Goal: Task Accomplishment & Management: Manage account settings

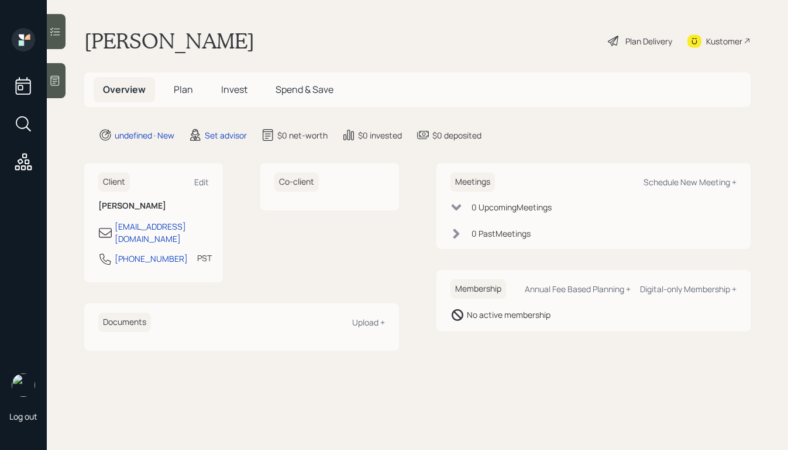
click at [52, 87] on div at bounding box center [56, 80] width 19 height 35
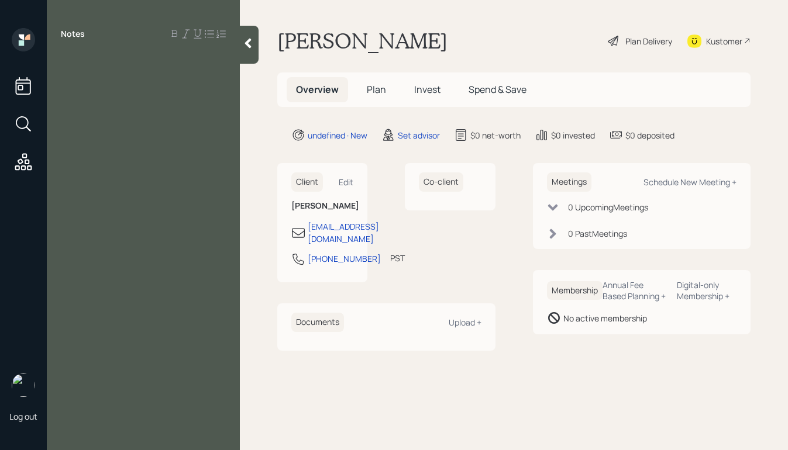
click at [120, 61] on div at bounding box center [143, 60] width 165 height 13
click at [98, 72] on span "retired 5weeks" at bounding box center [92, 73] width 63 height 13
click at [157, 71] on div "retired 5 weeks" at bounding box center [143, 73] width 165 height 13
click at [184, 81] on div at bounding box center [143, 86] width 165 height 13
click at [182, 74] on div "retired 5 weeks" at bounding box center [143, 73] width 165 height 13
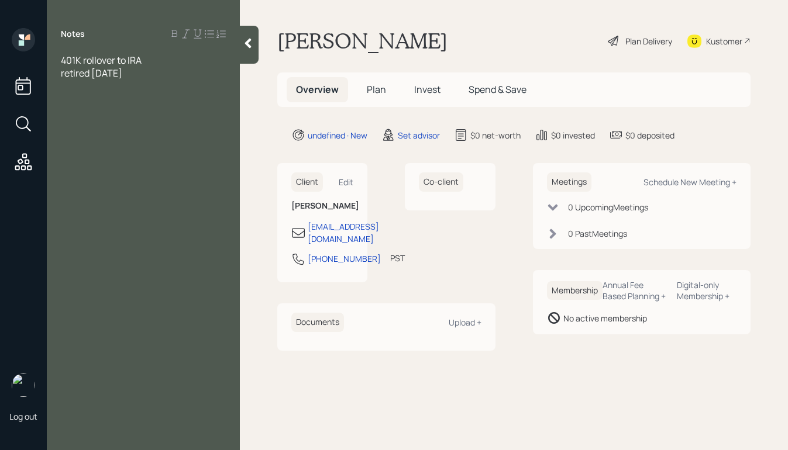
click at [151, 73] on div "retired [DATE]" at bounding box center [143, 73] width 165 height 13
click at [132, 83] on div "annual income" at bounding box center [143, 86] width 165 height 13
click at [129, 84] on span "annual income 80K" at bounding box center [102, 86] width 83 height 13
click at [128, 85] on span "annual income 80K" at bounding box center [102, 86] width 83 height 13
click at [156, 88] on div "annual income $80K" at bounding box center [143, 86] width 165 height 13
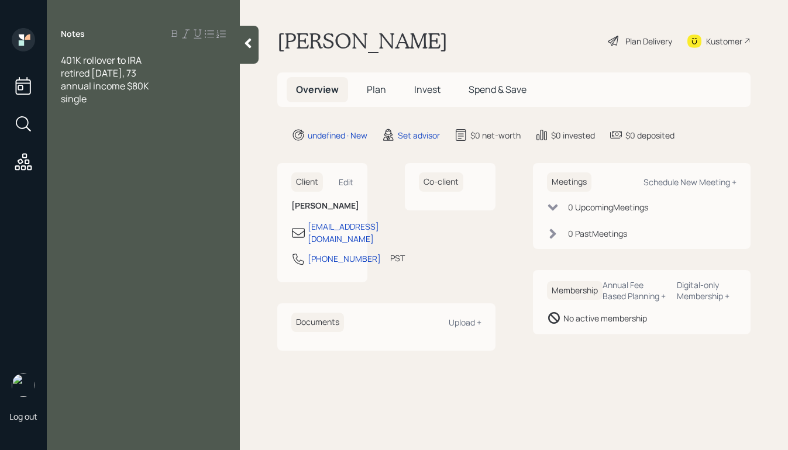
click at [180, 57] on div "401K rollover to IRA" at bounding box center [143, 60] width 165 height 13
click at [133, 120] on div at bounding box center [143, 124] width 165 height 13
click at [115, 118] on div at bounding box center [143, 124] width 165 height 13
click at [107, 113] on div at bounding box center [143, 111] width 165 height 13
click at [107, 119] on div at bounding box center [143, 124] width 165 height 13
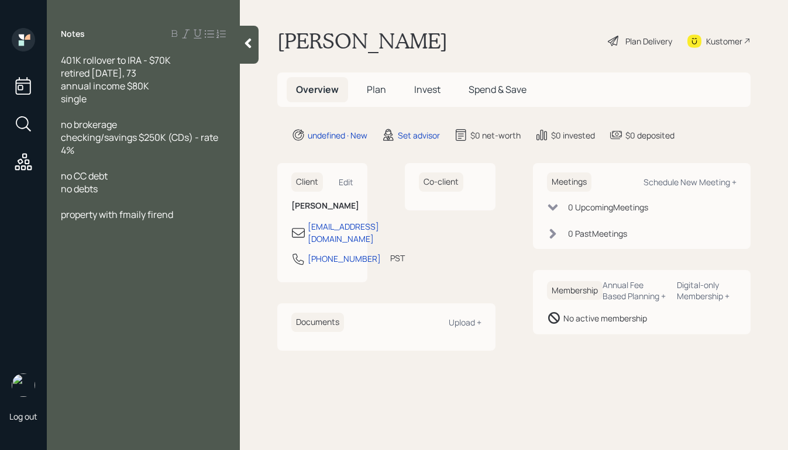
click at [130, 213] on span "property with fmaily firend" at bounding box center [117, 214] width 112 height 13
click at [206, 208] on div "property with fmaily firend" at bounding box center [143, 214] width 165 height 13
click at [87, 229] on span "property with fmaily firend - no rent, doens town property" at bounding box center [138, 221] width 155 height 26
click at [81, 256] on div at bounding box center [143, 253] width 165 height 13
click at [191, 223] on div "property with fmaily firend - no rent, doens town property" at bounding box center [143, 221] width 165 height 26
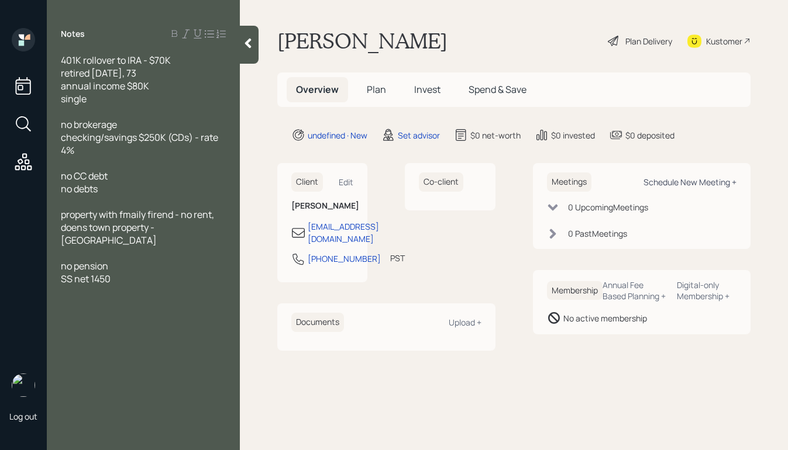
click at [686, 183] on div "Schedule New Meeting +" at bounding box center [689, 182] width 93 height 11
select select "round-[PERSON_NAME]"
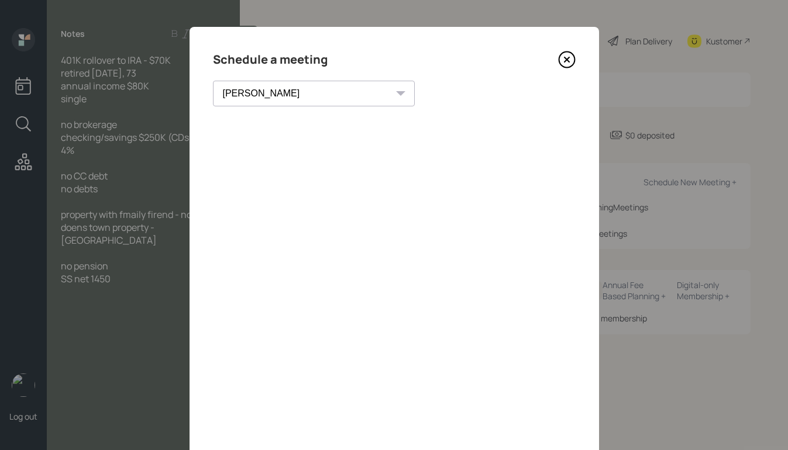
scroll to position [76, 0]
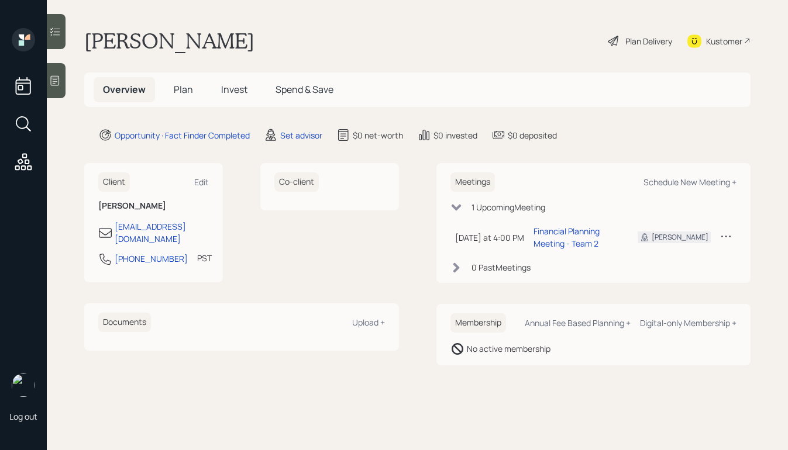
click at [61, 88] on div at bounding box center [56, 80] width 19 height 35
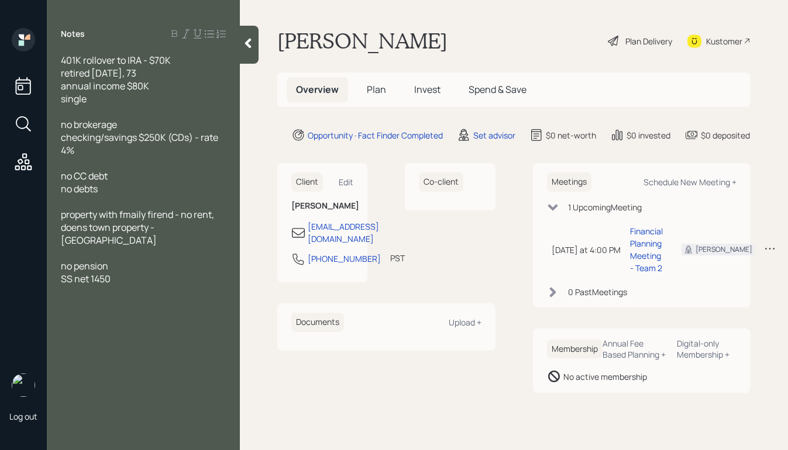
click at [60, 63] on div "401K rollover to IRA - $70K retired 5 weeks ago, 73 annual income $80K single n…" at bounding box center [143, 170] width 193 height 232
click at [61, 61] on span "401K rollover to IRA - $70K retired 5 weeks ago, 73 annual income $80K single" at bounding box center [116, 79] width 110 height 51
click at [218, 143] on span "no brokerage checking/savings $250K (CDs) - rate 4%" at bounding box center [140, 137] width 159 height 39
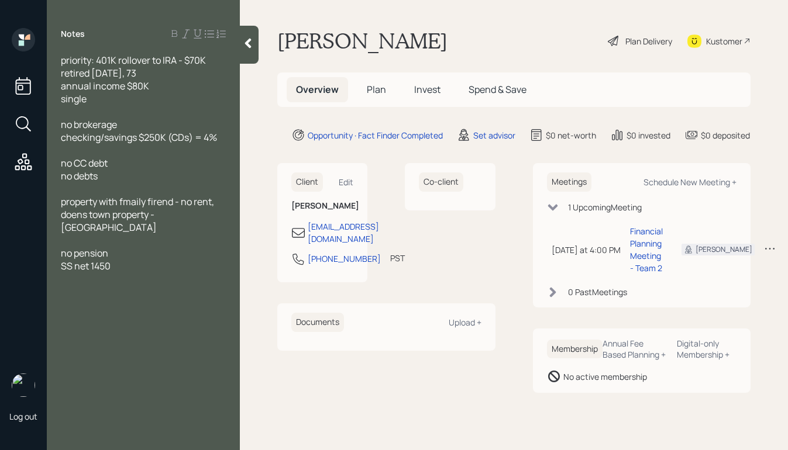
click at [74, 179] on span "no CC debt no debts" at bounding box center [84, 170] width 47 height 26
click at [163, 172] on div "no CC debt no car debts" at bounding box center [143, 170] width 165 height 26
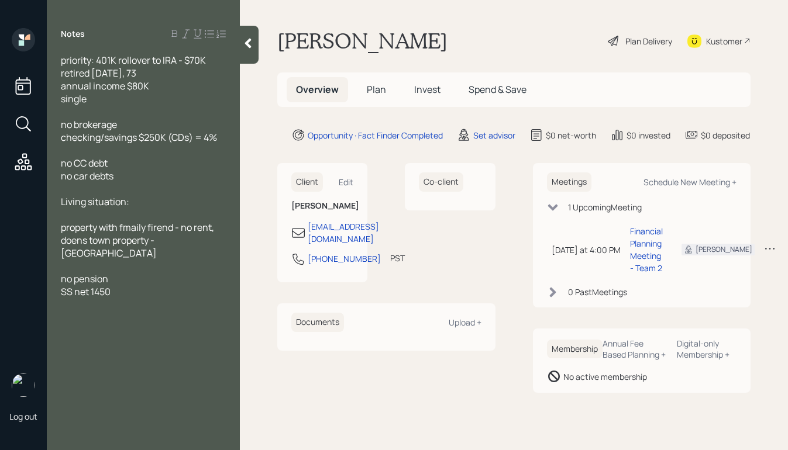
click at [61, 229] on span "property with fmaily firend - no rent, doens town property -[GEOGRAPHIC_DATA]" at bounding box center [138, 240] width 155 height 39
click at [127, 240] on span "lives on property with family friend - no rent, doens town property -CA" at bounding box center [144, 240] width 167 height 39
click at [185, 241] on span "lives on property with family friend - no rent, doesn't own property -CA" at bounding box center [144, 234] width 167 height 26
click at [241, 39] on div at bounding box center [249, 45] width 19 height 38
